Goal: Complete application form: Complete application form

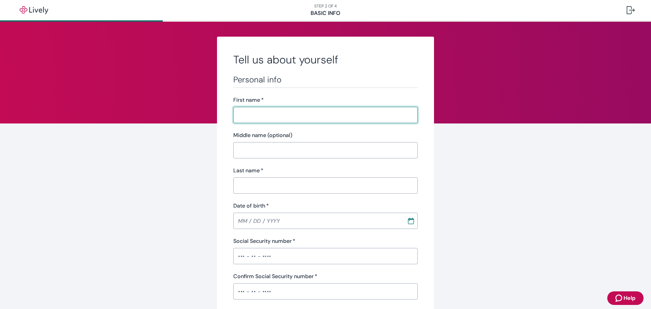
click at [263, 115] on input "First name   *" at bounding box center [325, 115] width 184 height 14
type input "Casi"
type input "[PERSON_NAME]"
type input "[PHONE_NUMBER]"
type input "[STREET_ADDRESS][PERSON_NAME]"
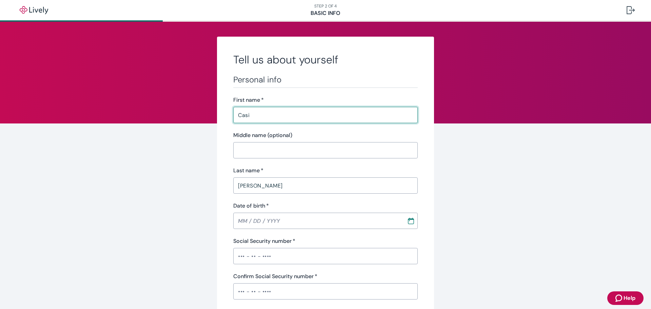
type input "Lake [PERSON_NAME]"
type input "WA"
type input "98258"
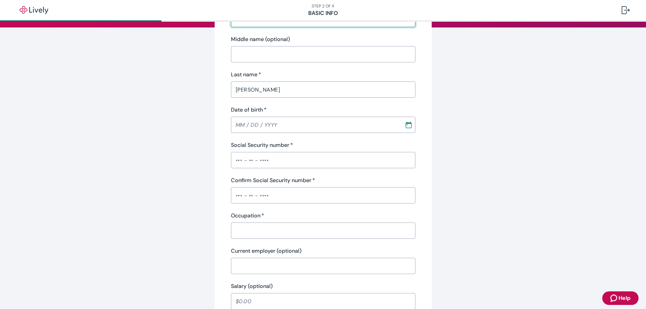
scroll to position [102, 0]
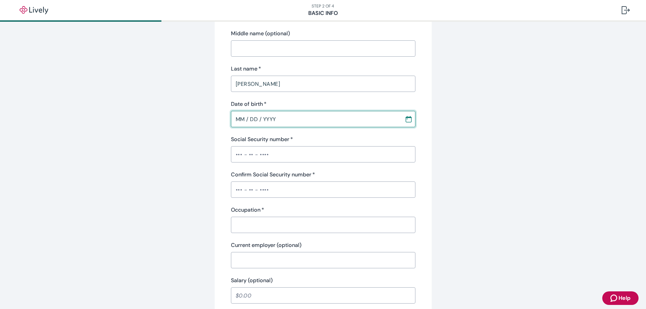
click at [237, 118] on input "MM / DD / YYYY" at bounding box center [315, 119] width 169 height 14
type input "[DATE]"
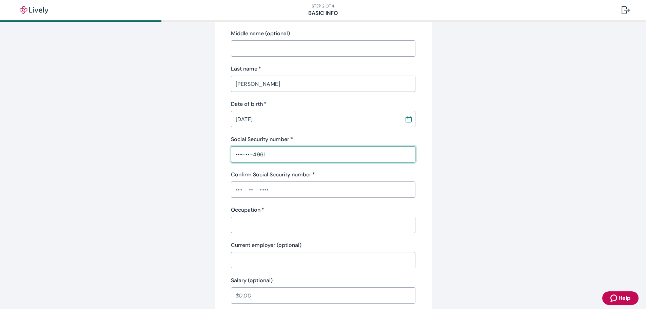
type input "•••-••-4961"
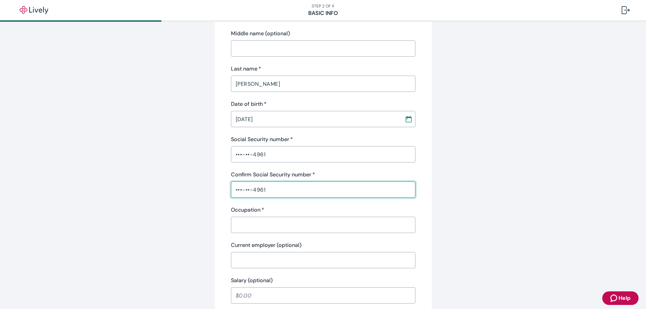
type input "•••-••-4961"
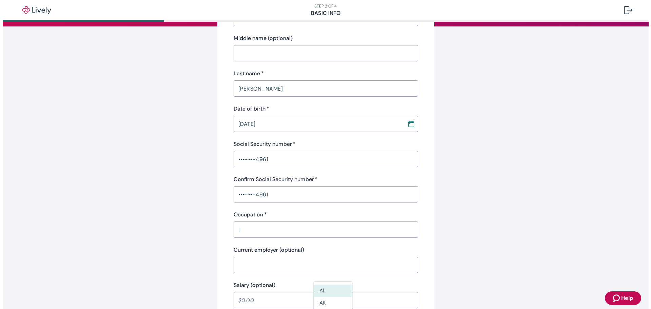
scroll to position [237, 0]
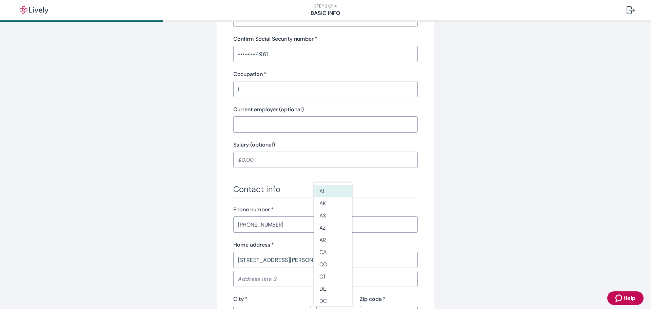
click at [258, 89] on input "I" at bounding box center [325, 89] width 184 height 14
type input "Insurance Agent"
drag, startPoint x: 259, startPoint y: 161, endPoint x: 251, endPoint y: 162, distance: 7.8
click at [252, 162] on input "Salary (optional)" at bounding box center [325, 160] width 184 height 14
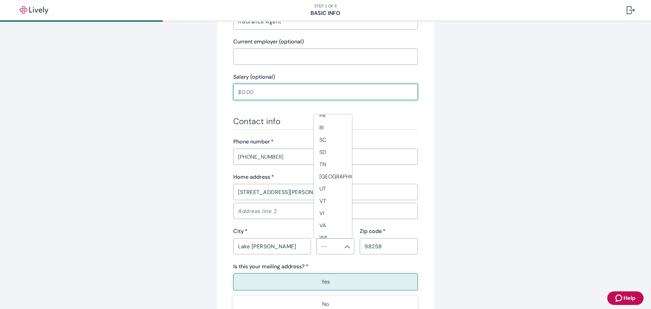
scroll to position [602, 0]
click at [327, 193] on li "WA" at bounding box center [333, 193] width 38 height 12
type input "WA"
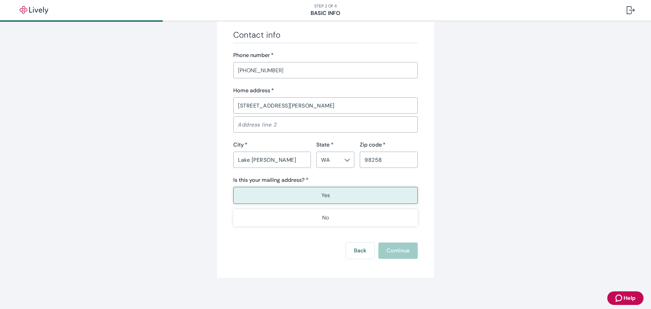
scroll to position [393, 0]
click at [293, 195] on button "Yes" at bounding box center [325, 194] width 184 height 17
click at [387, 247] on div "Back Continue" at bounding box center [325, 249] width 184 height 16
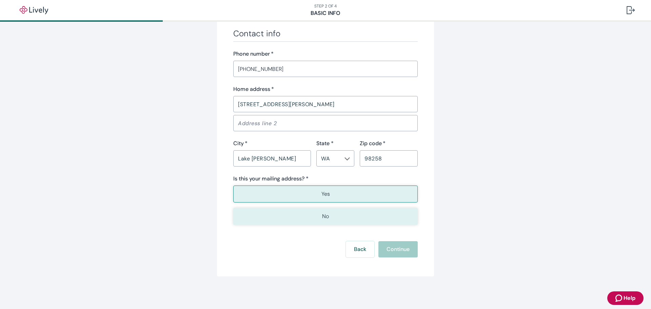
click at [356, 215] on button "No" at bounding box center [325, 216] width 184 height 17
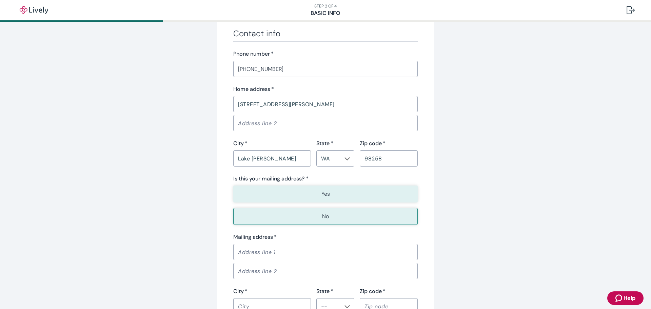
click at [350, 192] on button "Yes" at bounding box center [325, 194] width 184 height 17
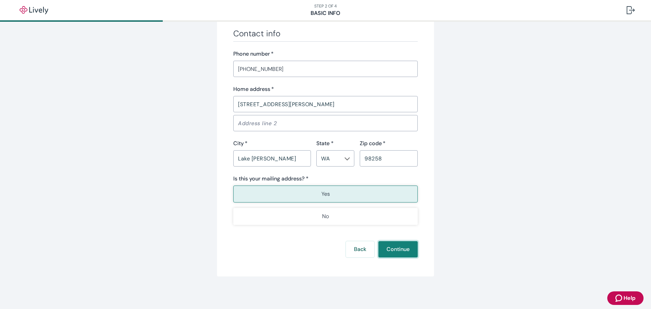
click at [392, 247] on button "Continue" at bounding box center [397, 249] width 39 height 16
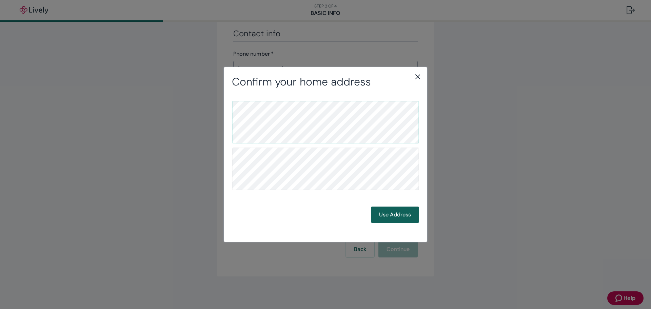
click at [402, 213] on button "Use Address" at bounding box center [395, 215] width 48 height 16
click at [406, 215] on button "Use Address" at bounding box center [395, 215] width 48 height 16
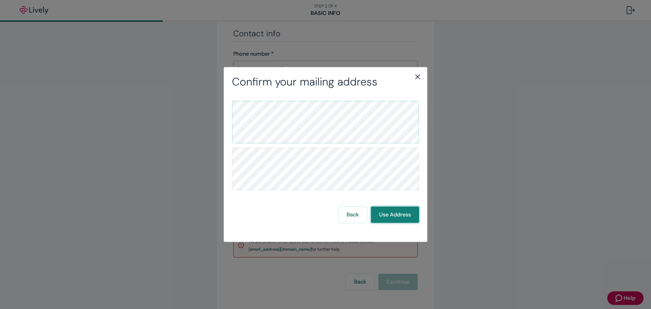
click at [403, 213] on button "Use Address" at bounding box center [395, 215] width 48 height 16
click at [401, 214] on button "Use Address" at bounding box center [395, 215] width 48 height 16
click at [401, 213] on button "Use Address" at bounding box center [395, 215] width 48 height 16
click at [346, 216] on button "Back" at bounding box center [352, 215] width 28 height 16
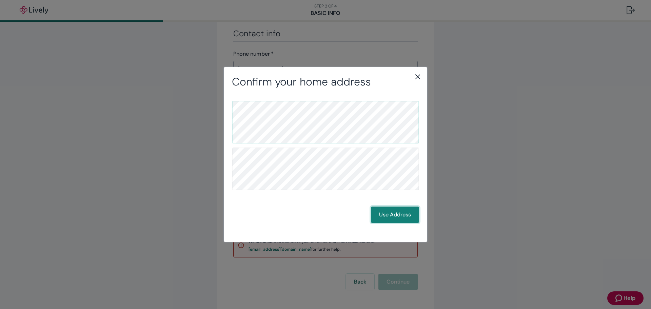
click at [391, 217] on button "Use Address" at bounding box center [395, 215] width 48 height 16
click at [417, 75] on icon "close" at bounding box center [418, 77] width 8 height 8
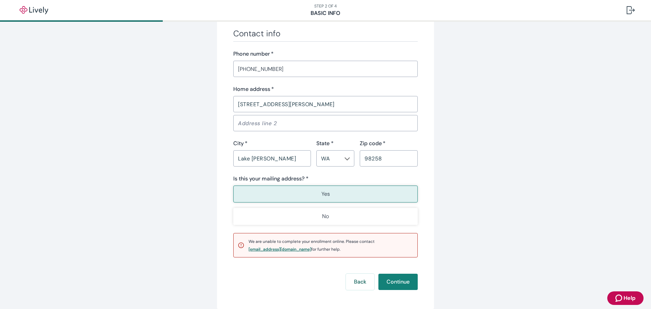
click at [254, 250] on div "[EMAIL_ADDRESS][DOMAIN_NAME]" at bounding box center [280, 249] width 63 height 4
click at [263, 249] on div "[EMAIL_ADDRESS][DOMAIN_NAME]" at bounding box center [280, 249] width 63 height 4
click at [393, 281] on button "Continue" at bounding box center [397, 282] width 39 height 16
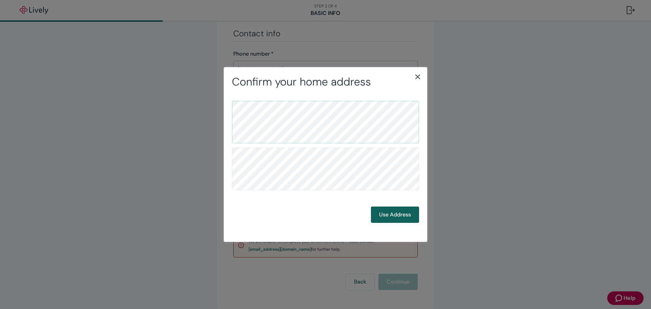
click at [383, 214] on button "Use Address" at bounding box center [395, 215] width 48 height 16
click at [419, 72] on div "Confirm your mailing address Back Use Address" at bounding box center [325, 154] width 203 height 174
click at [416, 75] on icon "close" at bounding box center [417, 77] width 5 height 5
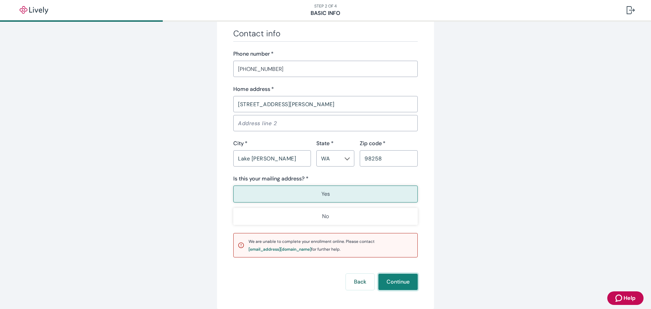
click at [397, 280] on button "Continue" at bounding box center [397, 282] width 39 height 16
click at [397, 280] on div "Back Continue" at bounding box center [325, 282] width 184 height 16
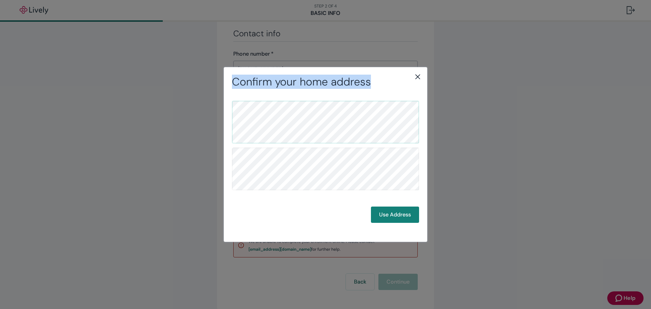
click at [397, 280] on div "Confirm your home address Use Address" at bounding box center [325, 154] width 651 height 309
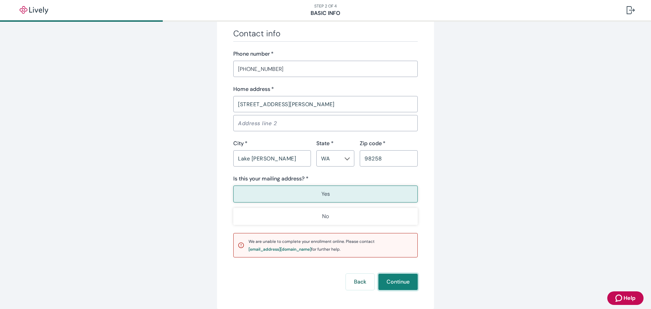
click at [396, 281] on button "Continue" at bounding box center [397, 282] width 39 height 16
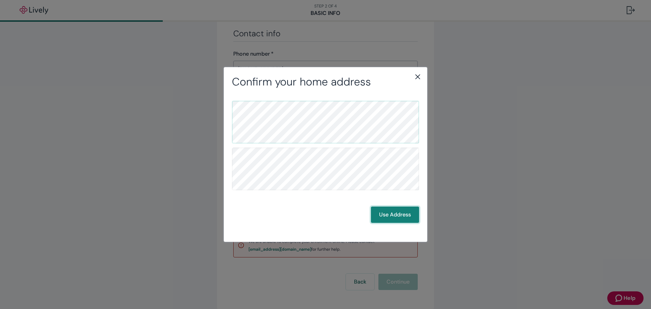
click at [393, 214] on button "Use Address" at bounding box center [395, 215] width 48 height 16
click at [353, 214] on button "Back" at bounding box center [352, 215] width 28 height 16
click at [394, 214] on button "Use Address" at bounding box center [395, 215] width 48 height 16
click at [356, 217] on button "Back" at bounding box center [352, 215] width 28 height 16
click at [388, 214] on button "Use Address" at bounding box center [395, 215] width 48 height 16
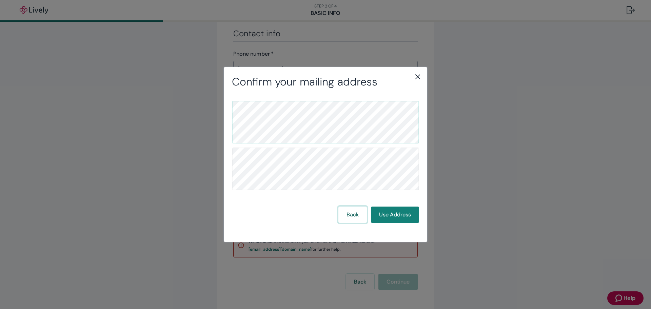
drag, startPoint x: 359, startPoint y: 213, endPoint x: 358, endPoint y: 193, distance: 20.4
click at [360, 213] on button "Back" at bounding box center [352, 215] width 28 height 16
click at [392, 217] on button "Use Address" at bounding box center [395, 215] width 48 height 16
click at [355, 217] on button "Back" at bounding box center [352, 215] width 28 height 16
click at [391, 214] on button "Use Address" at bounding box center [395, 215] width 48 height 16
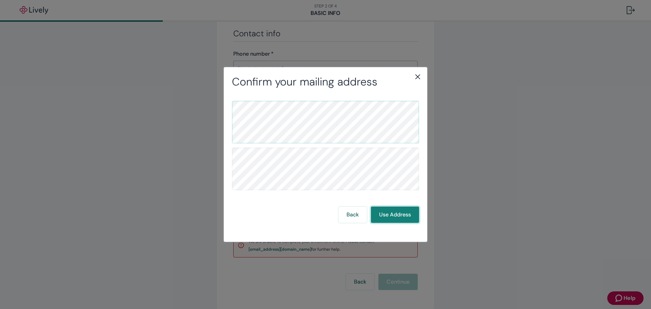
click at [401, 211] on button "Use Address" at bounding box center [395, 215] width 48 height 16
click at [419, 76] on icon "close" at bounding box center [417, 77] width 5 height 5
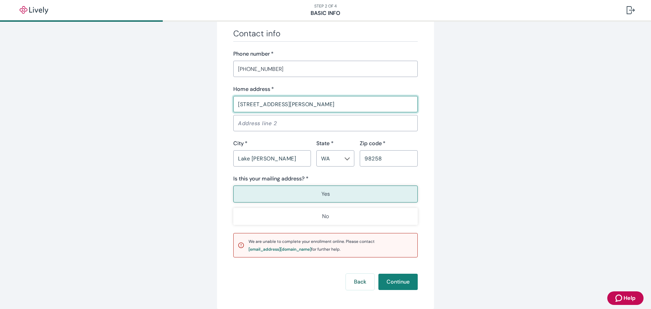
drag, startPoint x: 291, startPoint y: 102, endPoint x: 256, endPoint y: 104, distance: 35.0
click at [256, 104] on input "[STREET_ADDRESS][PERSON_NAME]" at bounding box center [325, 104] width 184 height 14
type input "[STREET_ADDRESS][PERSON_NAME]"
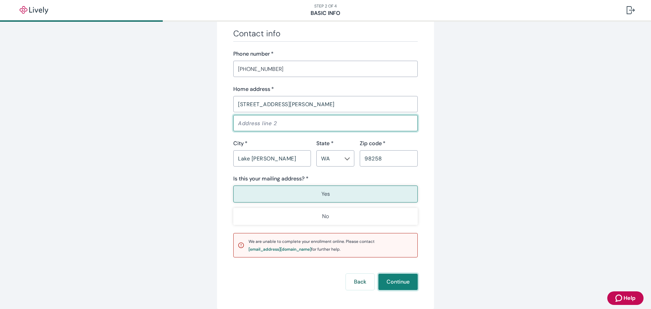
click at [394, 279] on button "Continue" at bounding box center [397, 282] width 39 height 16
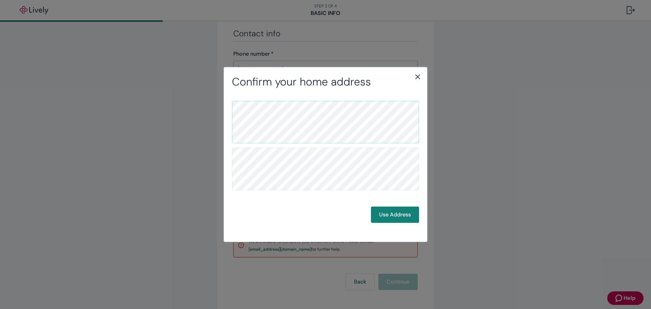
click at [417, 77] on icon "close" at bounding box center [418, 77] width 8 height 8
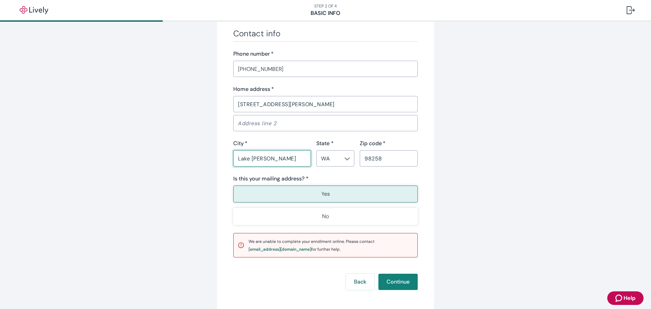
drag, startPoint x: 274, startPoint y: 158, endPoint x: 237, endPoint y: 157, distance: 37.0
click at [237, 157] on input "Lake [PERSON_NAME]" at bounding box center [272, 159] width 78 height 14
type input "LAKE [PERSON_NAME]"
click at [390, 279] on button "Continue" at bounding box center [397, 282] width 39 height 16
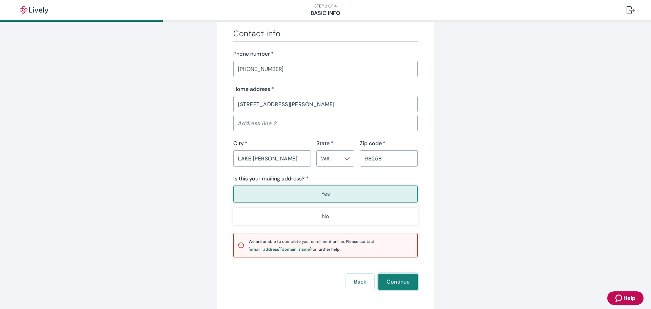
click at [390, 279] on button "Continue" at bounding box center [397, 282] width 39 height 16
click at [390, 279] on div "Back Continue" at bounding box center [325, 282] width 184 height 16
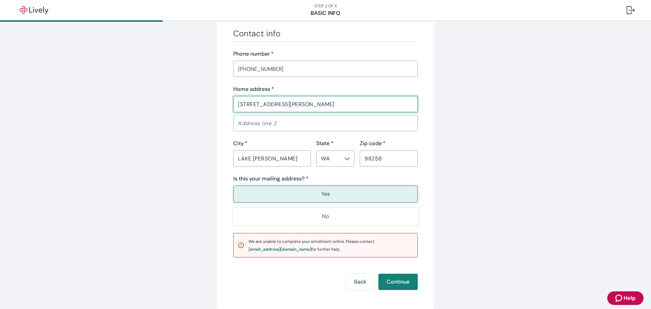
click at [254, 104] on input "[STREET_ADDRESS][PERSON_NAME]" at bounding box center [325, 104] width 184 height 14
type input "[STREET_ADDRESS][PERSON_NAME]"
click at [405, 277] on button "Continue" at bounding box center [397, 282] width 39 height 16
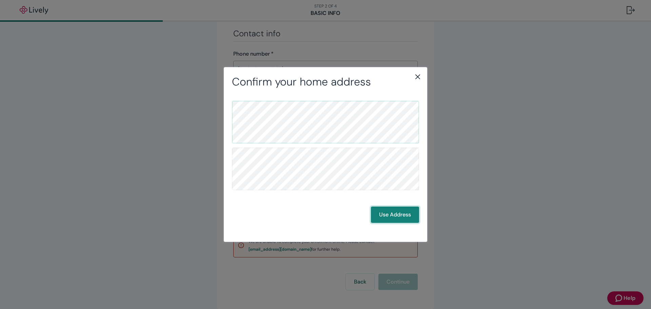
click at [397, 217] on button "Use Address" at bounding box center [395, 215] width 48 height 16
click at [403, 217] on button "Use Address" at bounding box center [395, 215] width 48 height 16
click at [403, 216] on button "Use Address" at bounding box center [395, 215] width 48 height 16
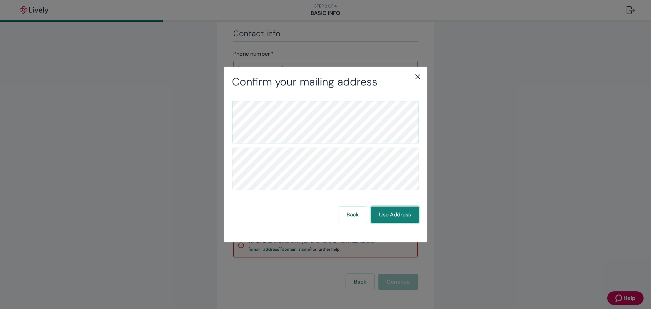
click at [403, 216] on button "Use Address" at bounding box center [395, 215] width 48 height 16
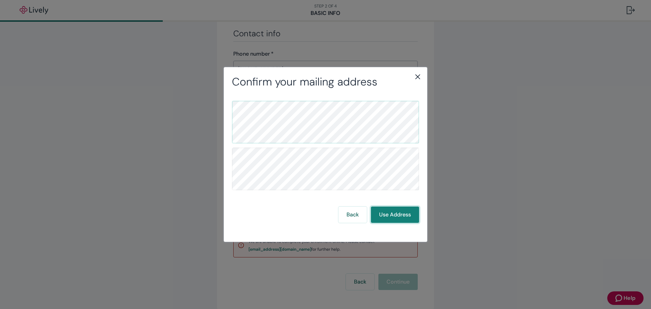
click at [403, 216] on button "Use Address" at bounding box center [395, 215] width 48 height 16
drag, startPoint x: 403, startPoint y: 215, endPoint x: 403, endPoint y: 145, distance: 69.9
click at [403, 213] on button "Use Address" at bounding box center [395, 215] width 48 height 16
click at [418, 76] on icon "close" at bounding box center [418, 77] width 8 height 8
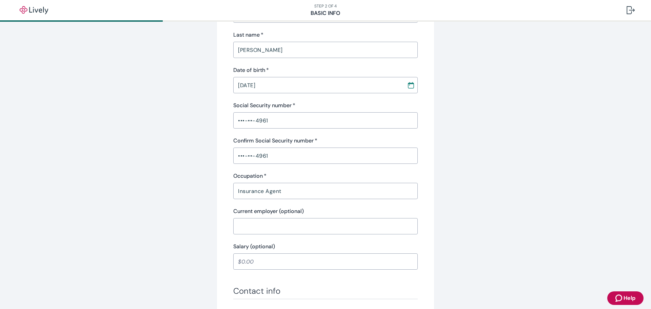
scroll to position [305, 0]
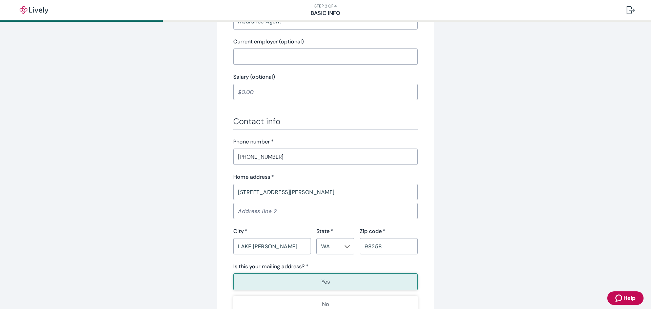
click at [624, 297] on span "Help" at bounding box center [630, 298] width 12 height 8
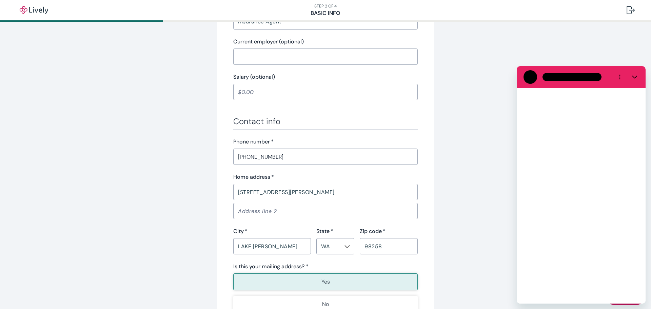
scroll to position [0, 0]
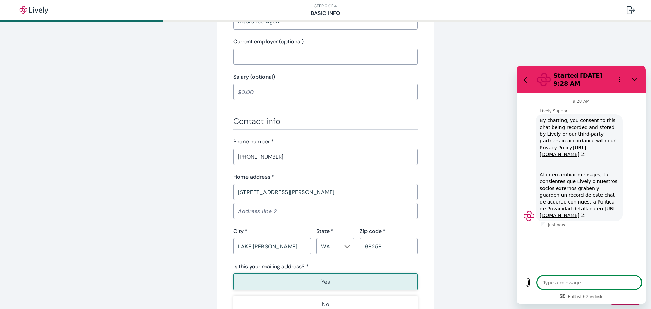
type textarea "x"
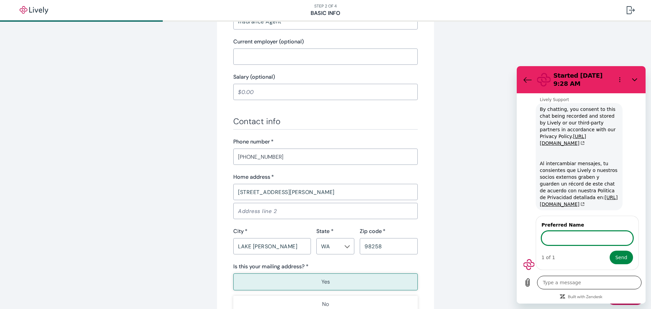
scroll to position [18, 0]
type input "Casi"
click at [610, 251] on button "Send" at bounding box center [621, 258] width 23 height 14
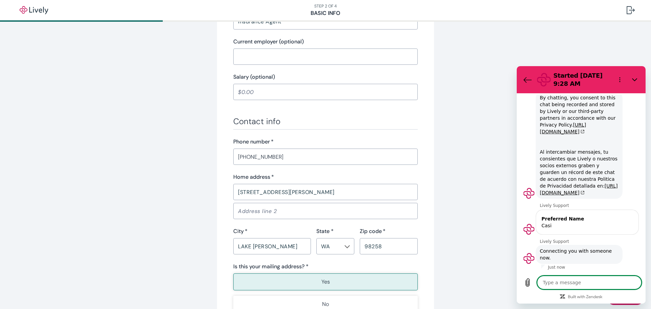
scroll to position [31, 0]
type textarea "x"
type textarea "H"
type textarea "x"
type textarea "Hi"
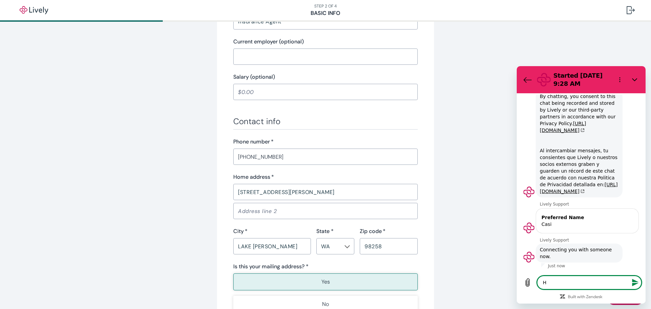
type textarea "x"
type textarea "Hi"
type textarea "x"
type textarea "Hi I"
type textarea "x"
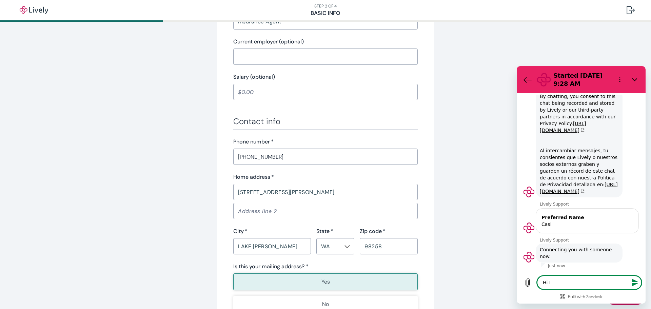
type textarea "Hi I'"
type textarea "x"
type textarea "Hi I'm"
type textarea "x"
type textarea "Hi I'm"
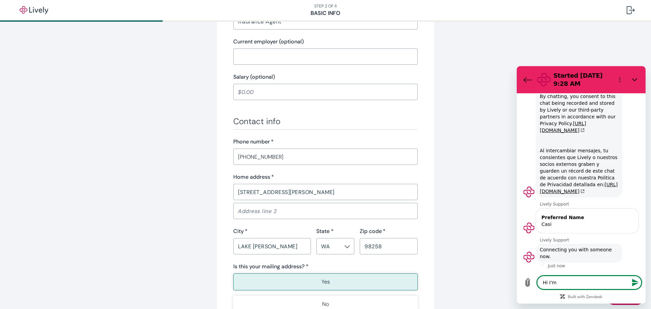
type textarea "x"
type textarea "Hi I'm t"
type textarea "x"
type textarea "Hi I'm tr"
type textarea "x"
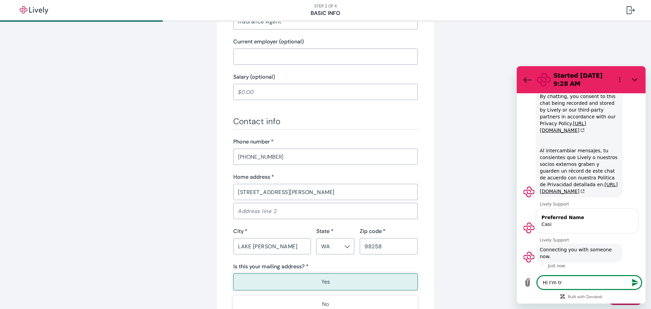
type textarea "Hi I'm try"
type textarea "x"
type textarea "Hi I'm tryi"
type textarea "x"
type textarea "Hi I'm tryin"
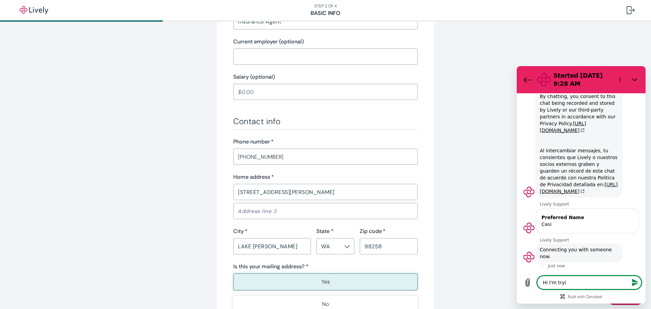
type textarea "x"
type textarea "Hi I'm trying"
type textarea "x"
type textarea "Hi I'm trying"
type textarea "x"
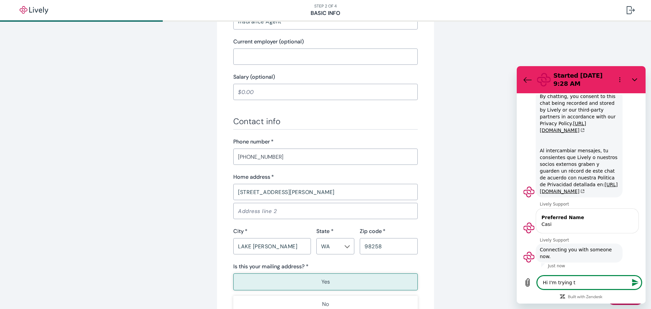
type textarea "Hi I'm trying to"
type textarea "x"
type textarea "Hi I'm trying to"
type textarea "x"
type textarea "Hi I'm trying to s"
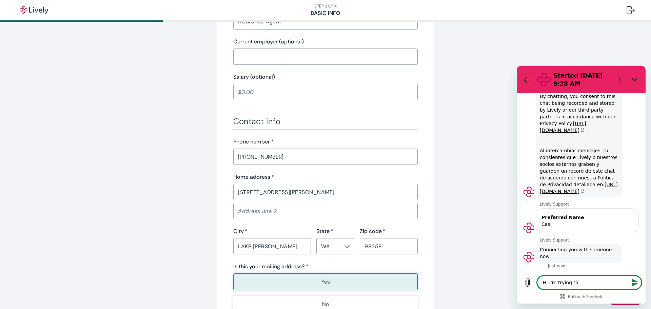
type textarea "x"
type textarea "Hi I'm trying to se"
type textarea "x"
type textarea "Hi I'm trying to set"
type textarea "x"
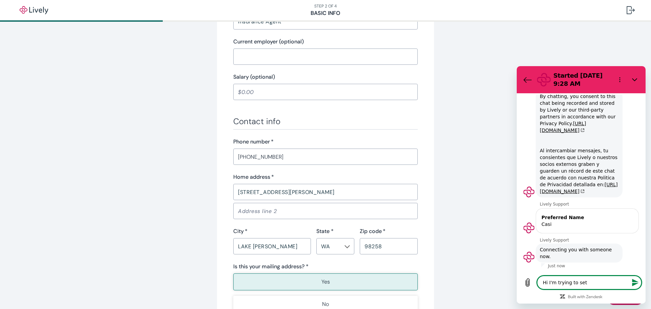
type textarea "Hi I'm trying to set"
type textarea "x"
type textarea "Hi I'm trying to set u"
type textarea "x"
type textarea "Hi I'm trying to set up"
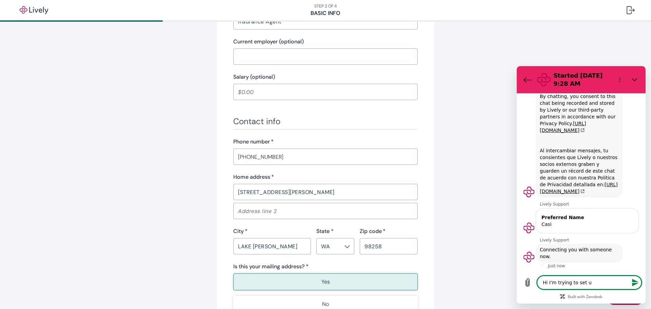
type textarea "x"
type textarea "Hi I'm trying to set up"
type textarea "x"
type textarea "Hi I'm trying to set up m"
type textarea "x"
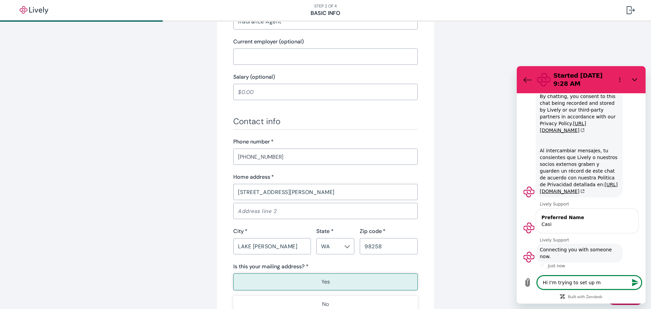
type textarea "Hi I'm trying to set up my"
type textarea "x"
type textarea "Hi I'm trying to set up my"
type textarea "x"
type textarea "Hi I'm trying to set up my l"
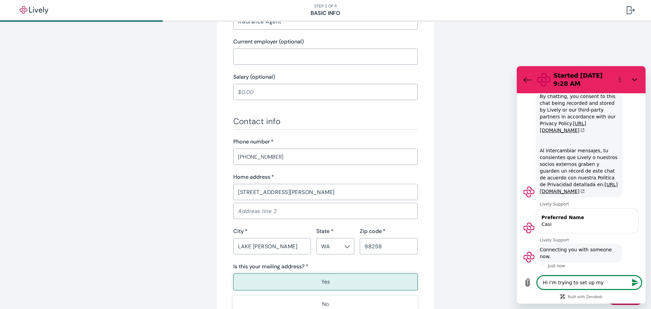
type textarea "x"
type textarea "Hi I'm trying to set up my lo"
type textarea "x"
type textarea "Hi I'm trying to set up my log"
type textarea "x"
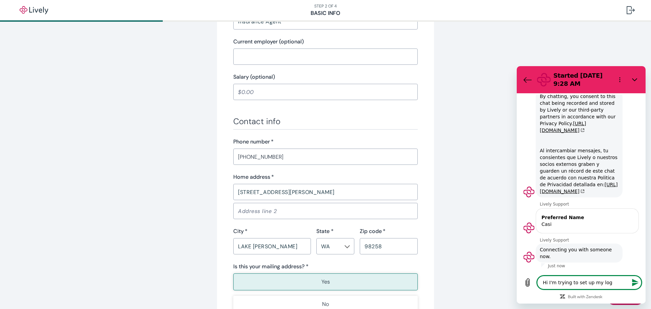
type textarea "Hi I'm trying to set up my logn"
type textarea "x"
type textarea "Hi I'm trying to set up my log"
type textarea "x"
type textarea "Hi I'm trying to set up my logi"
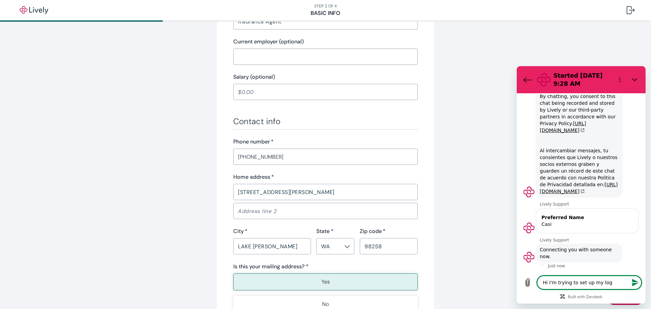
type textarea "x"
type textarea "Hi I'm trying to set up my login"
type textarea "x"
type textarea "Hi I'm trying to set up my login"
type textarea "x"
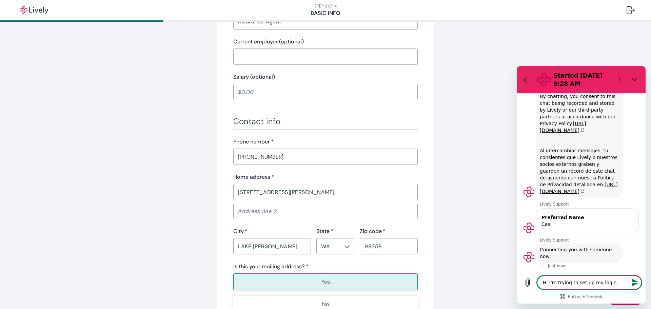
type textarea "Hi I'm trying to set up my login a"
type textarea "x"
type textarea "Hi I'm trying to set up my login ad"
type textarea "x"
type textarea "Hi I'm trying to set up my login ad"
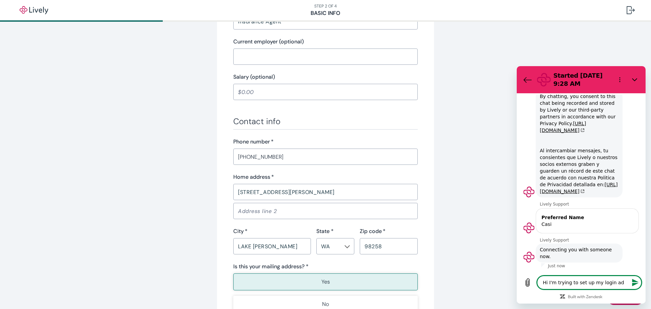
type textarea "x"
type textarea "Hi I'm trying to set up my login ad"
type textarea "x"
type textarea "Hi I'm trying to set up my login a"
type textarea "x"
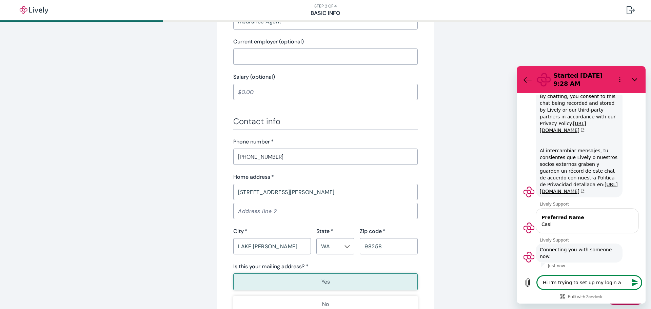
type textarea "Hi I'm trying to set up my login an"
type textarea "x"
type textarea "Hi I'm trying to set up my login and"
type textarea "x"
type textarea "Hi I'm trying to set up my login and"
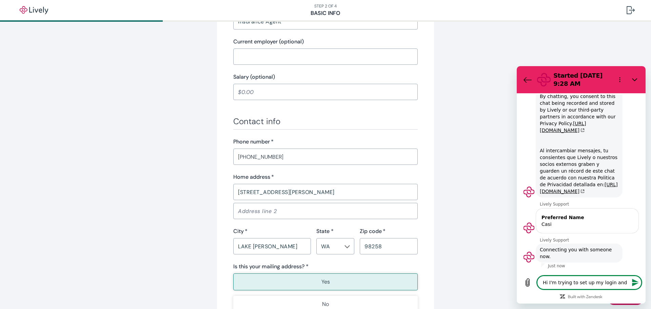
type textarea "x"
type textarea "Hi I'm trying to set up my login and n"
type textarea "x"
type textarea "Hi I'm trying to set up my login and no"
type textarea "x"
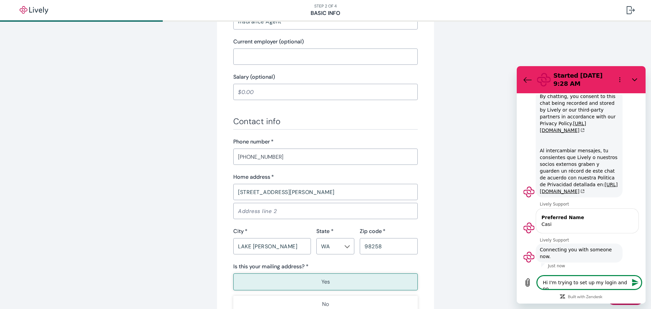
type textarea "Hi I'm trying to set up my login and no"
type textarea "x"
type textarea "Hi I'm trying to set up my login and no m"
type textarea "x"
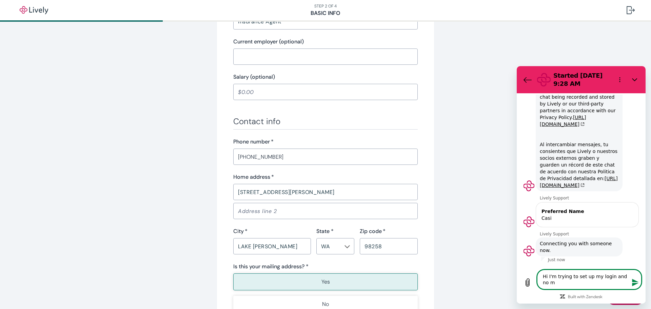
type textarea "Hi I'm trying to set up my login and no ma"
type textarea "x"
type textarea "Hi I'm trying to set up my login and no mat"
type textarea "x"
type textarea "Hi I'm trying to set up my login and no matt"
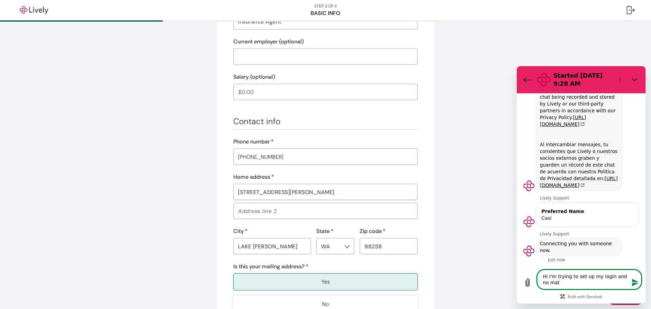
type textarea "x"
type textarea "Hi I'm trying to set up my login and no matte"
type textarea "x"
type textarea "Hi I'm trying to set up my login and no matter"
type textarea "x"
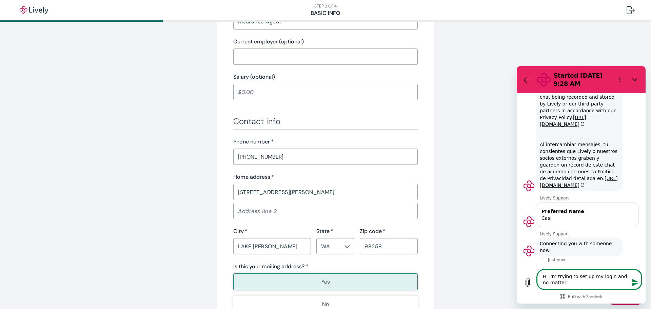
type textarea "Hi I'm trying to set up my login and no matter"
type textarea "x"
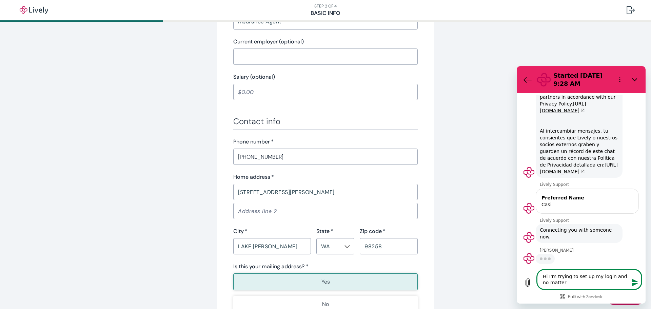
scroll to position [50, 0]
type textarea "Hi I'm trying to set up my login and no matter w"
type textarea "x"
type textarea "Hi I'm trying to set up my login and no matter wh"
type textarea "x"
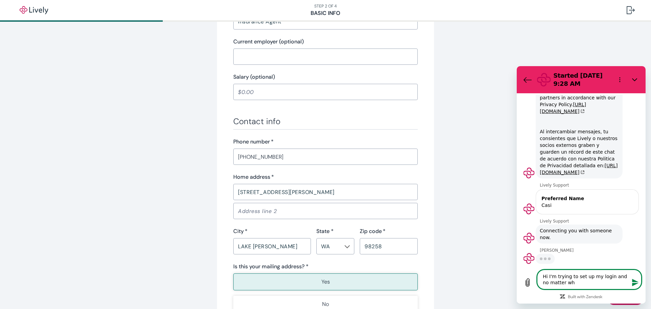
type textarea "Hi I'm trying to set up my login and no matter wha"
type textarea "x"
type textarea "Hi I'm trying to set up my login and no matter what"
type textarea "x"
type textarea "Hi I'm trying to set up my login and no matter what"
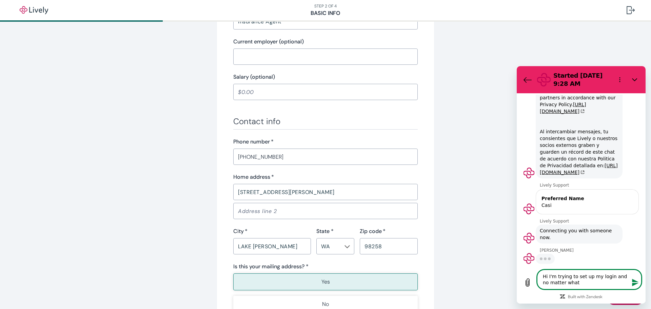
type textarea "x"
type textarea "Hi I'm trying to set up my login and no matter what t"
type textarea "x"
type textarea "Hi I'm trying to set up my login and no matter what th"
type textarea "x"
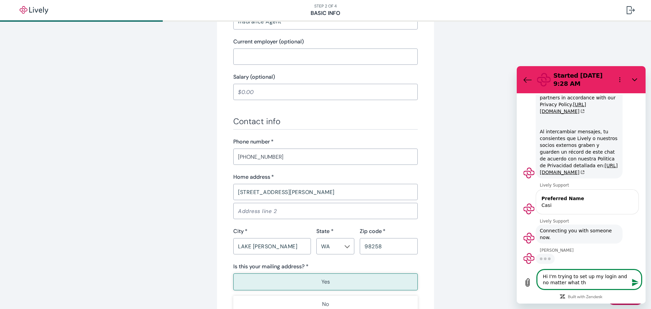
type textarea "Hi I'm trying to set up my login and no matter what the"
type textarea "x"
type textarea "Hi I'm trying to set up my login and no matter what the"
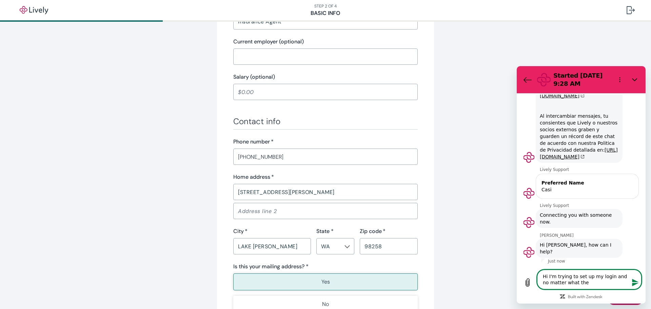
type textarea "x"
type textarea "Hi I'm trying to set up my login and no matter what the s"
type textarea "x"
type textarea "Hi I'm trying to set up my login and no matter what the si"
type textarea "x"
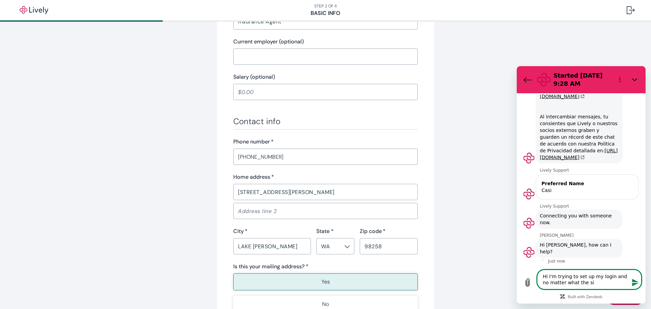
scroll to position [59, 0]
type textarea "Hi I'm trying to set up my login and no matter what the sit"
type textarea "x"
type textarea "Hi I'm trying to set up my login and no matter what the site"
type textarea "x"
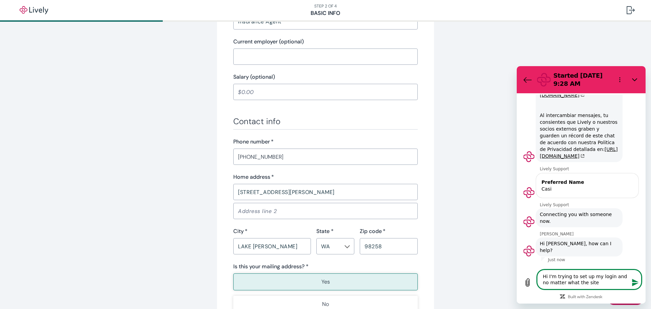
type textarea "Hi I'm trying to set up my login and no matter what the site"
type textarea "x"
type textarea "Hi I'm trying to set up my login and no matter what the site w"
type textarea "x"
type textarea "Hi I'm trying to set up my login and no matter what the site wi"
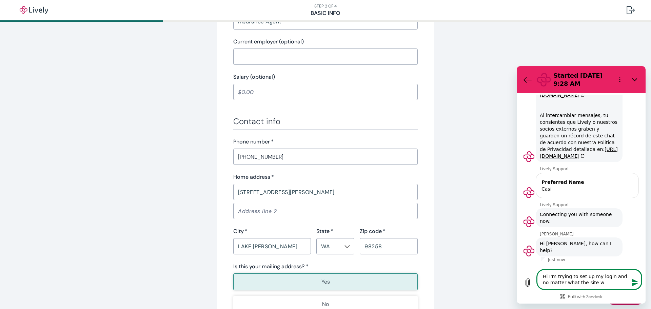
type textarea "x"
type textarea "Hi I'm trying to set up my login and no matter what the site wil"
type textarea "x"
type textarea "Hi I'm trying to set up my login and no matter what the site will"
type textarea "x"
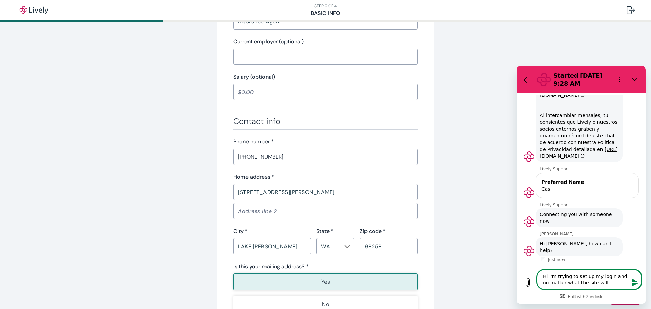
type textarea "Hi I'm trying to set up my login and no matter what the site will"
type textarea "x"
type textarea "Hi I'm trying to set up my login and no matter what the site will n"
type textarea "x"
type textarea "Hi I'm trying to set up my login and no matter what the site will no"
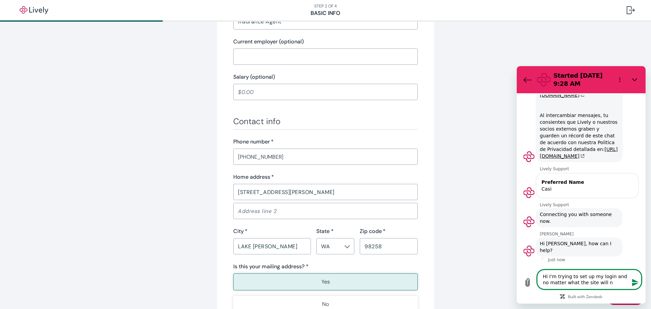
type textarea "x"
type textarea "Hi I'm trying to set up my login and no matter what the site will not"
type textarea "x"
type textarea "Hi I'm trying to set up my login and no matter what the site will not"
type textarea "x"
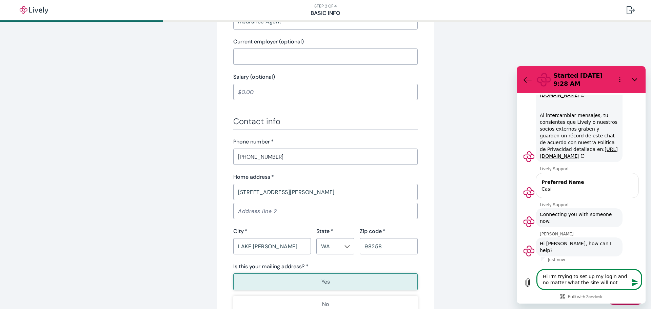
type textarea "Hi I'm trying to set up my login and no matter what the site will not a"
type textarea "x"
type textarea "Hi I'm trying to set up my login and no matter what the site will not ac"
type textarea "x"
type textarea "Hi I'm trying to set up my login and no matter what the site will not acc"
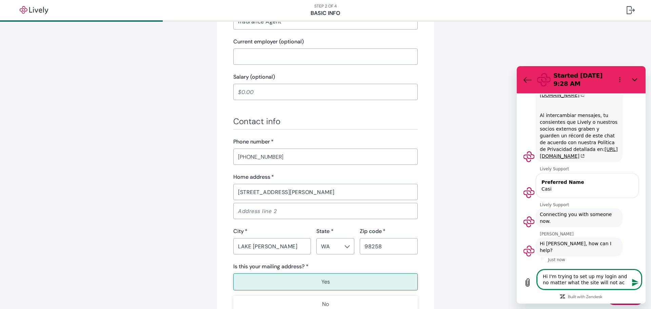
type textarea "x"
type textarea "Hi I'm trying to set up my login and no matter what the site will not acce"
type textarea "x"
type textarea "Hi I'm trying to set up my login and no matter what the site will not accep"
type textarea "x"
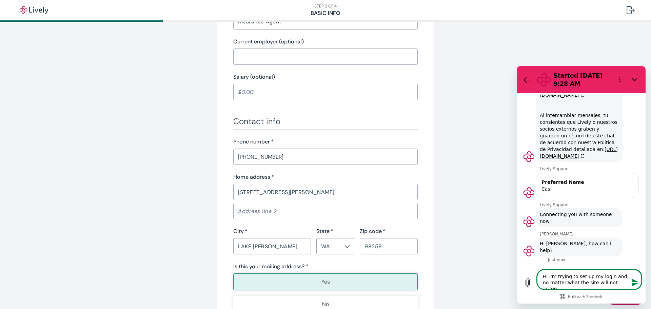
type textarea "Hi I'm trying to set up my login and no matter what the site will not accept"
type textarea "x"
type textarea "Hi I'm trying to set up my login and no matter what the site will not accept"
type textarea "x"
type textarea "Hi I'm trying to set up my login and no matter what the site will not accept m"
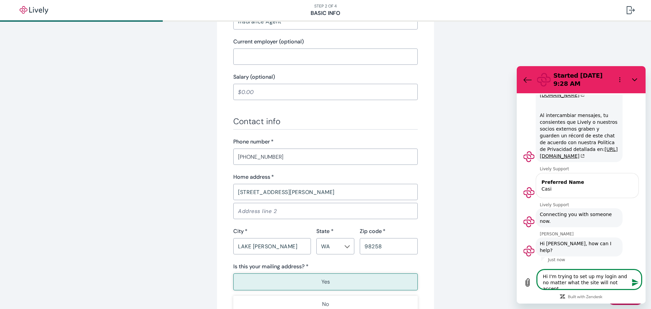
type textarea "x"
type textarea "Hi I'm trying to set up my login and no matter what the site will not accept my"
type textarea "x"
type textarea "Hi I'm trying to set up my login and no matter what the site will not accept my"
type textarea "x"
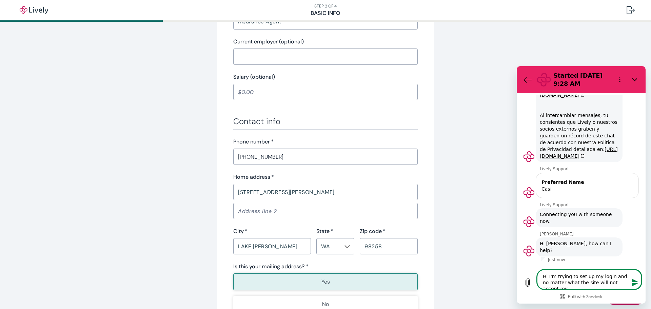
type textarea "Hi I'm trying to set up my login and no matter what the site will not accept my…"
type textarea "x"
type textarea "Hi I'm trying to set up my login and no matter what the site will not accept my…"
type textarea "x"
type textarea "Hi I'm trying to set up my login and no matter what the site will not accept my…"
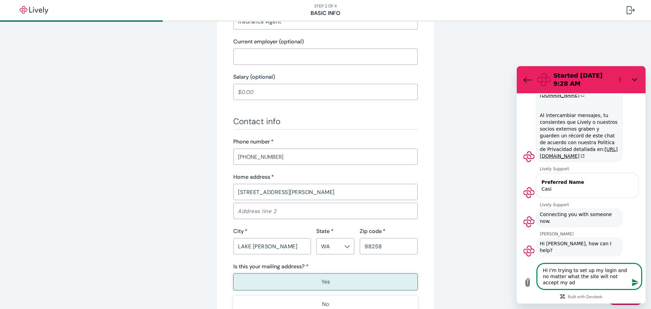
type textarea "x"
type textarea "Hi I'm trying to set up my login and no matter what the site will not accept my…"
type textarea "x"
type textarea "Hi I'm trying to set up my login and no matter what the site will not accept my…"
type textarea "x"
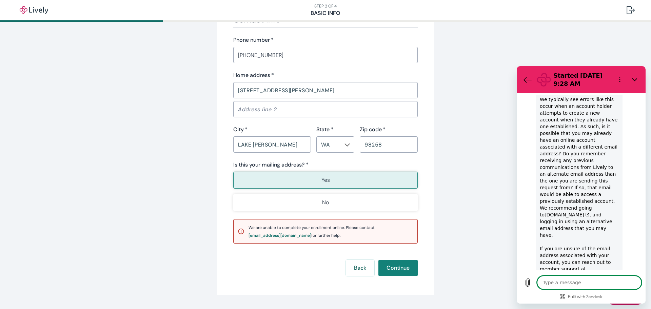
scroll to position [352, 0]
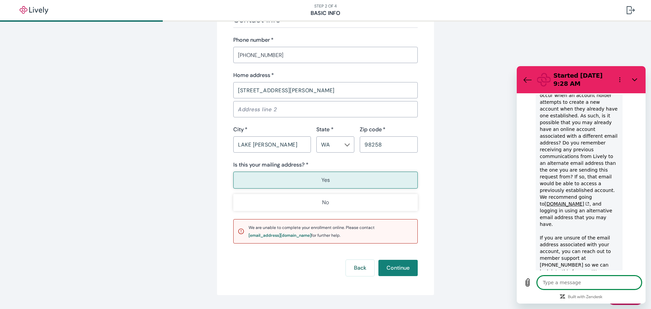
click at [572, 280] on textarea at bounding box center [589, 283] width 104 height 14
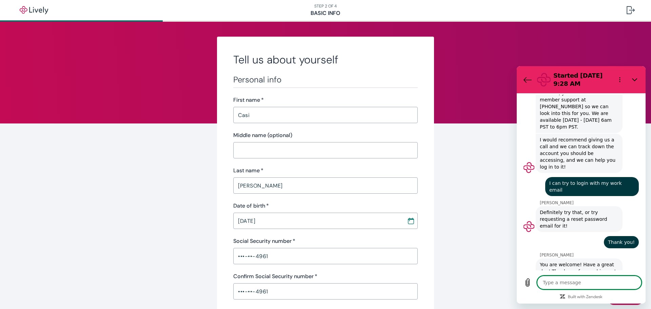
scroll to position [507, 0]
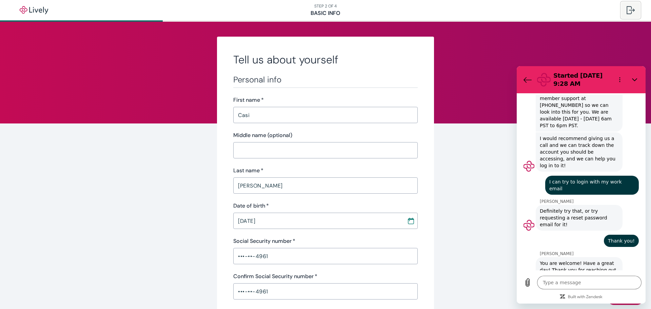
click at [632, 7] on div at bounding box center [631, 10] width 8 height 8
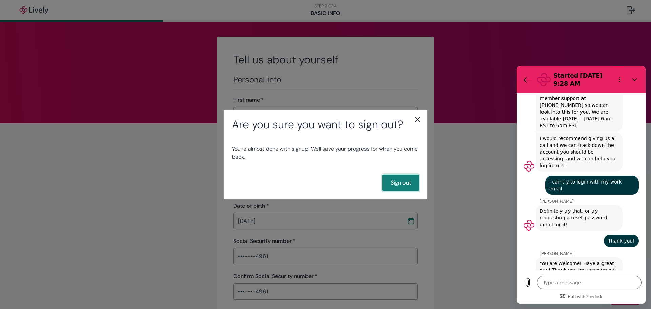
click at [402, 182] on button "Sign out" at bounding box center [401, 183] width 37 height 16
